Goal: Information Seeking & Learning: Learn about a topic

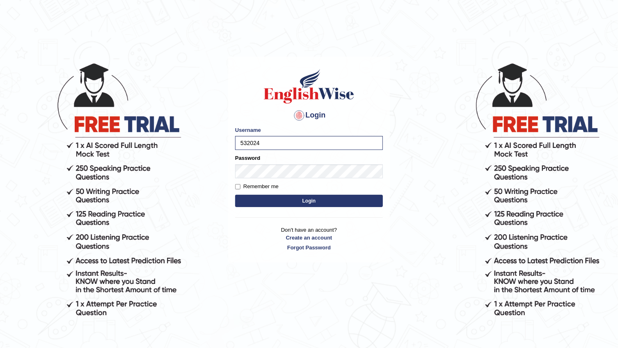
click at [277, 201] on button "Login" at bounding box center [309, 201] width 148 height 12
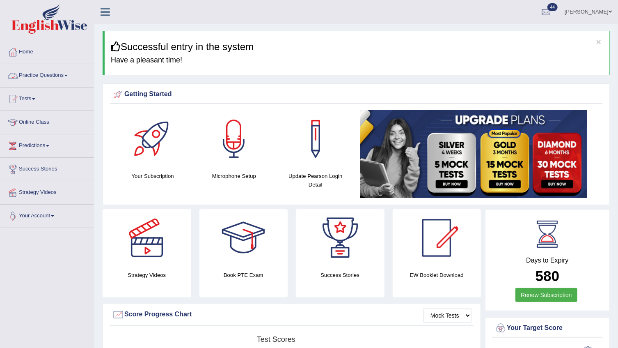
click at [35, 80] on link "Practice Questions" at bounding box center [47, 74] width 94 height 21
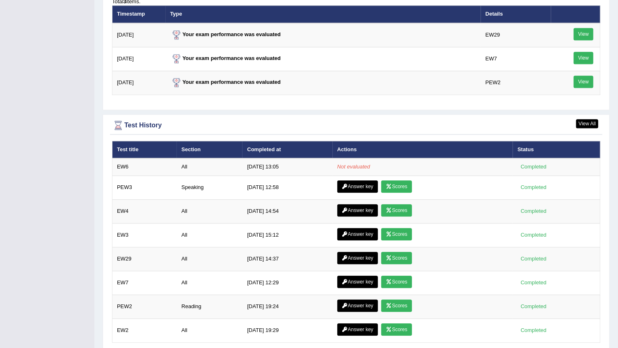
scroll to position [1119, 0]
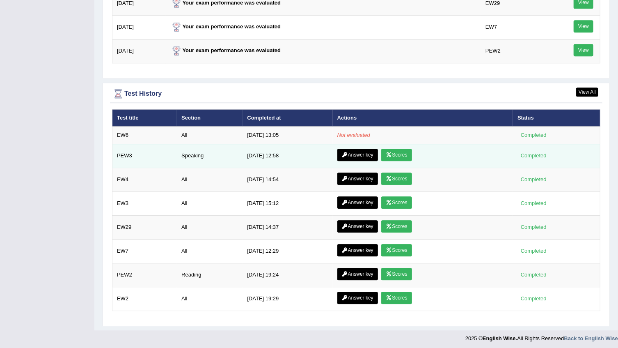
click at [342, 152] on icon at bounding box center [345, 154] width 6 height 5
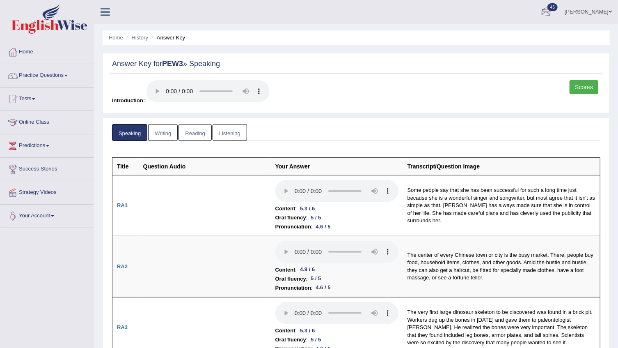
click at [553, 14] on div at bounding box center [546, 12] width 12 height 12
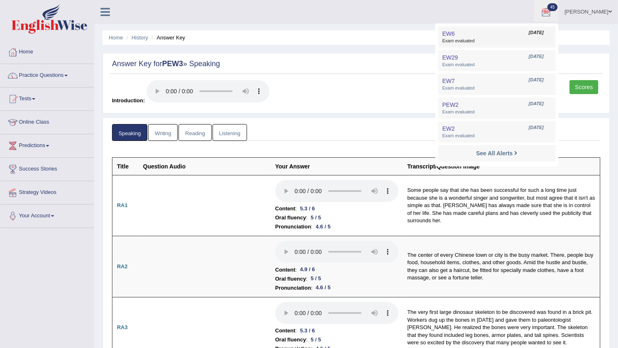
click at [488, 36] on link "EW6 Sep 3, 2025 Exam evaluated" at bounding box center [497, 36] width 113 height 17
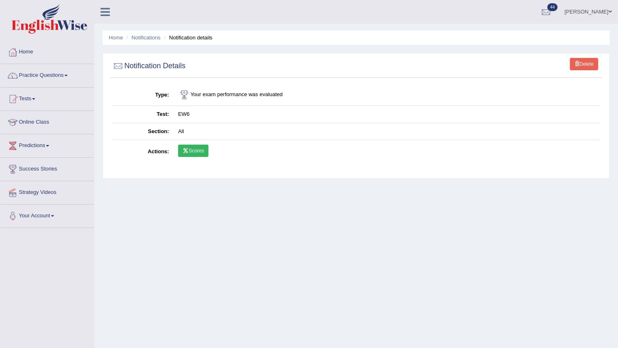
click at [187, 152] on icon at bounding box center [186, 150] width 6 height 5
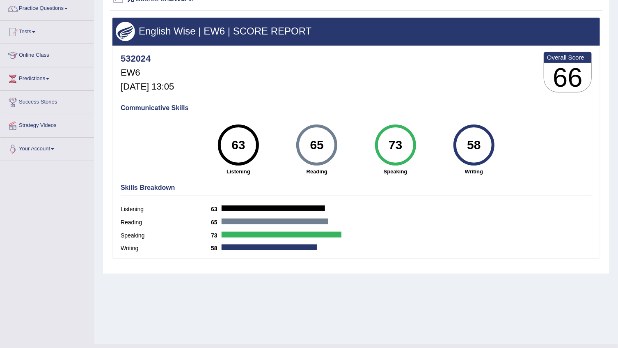
scroll to position [70, 0]
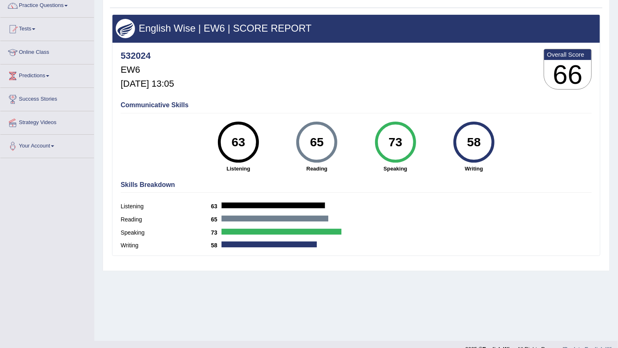
click at [241, 131] on div "63" at bounding box center [238, 142] width 30 height 34
click at [135, 107] on h4 "Communicative Skills" at bounding box center [356, 104] width 471 height 7
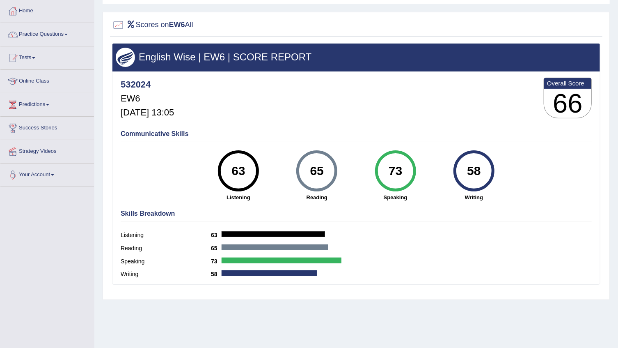
scroll to position [0, 0]
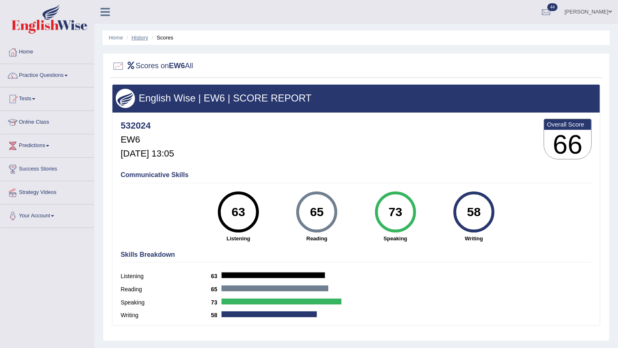
click at [133, 36] on link "History" at bounding box center [140, 37] width 16 height 6
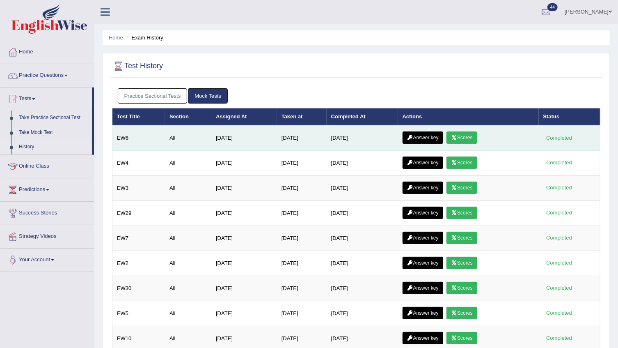
click at [418, 134] on link "Answer key" at bounding box center [423, 137] width 41 height 12
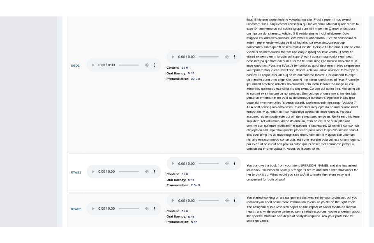
scroll to position [2480, 0]
